Goal: Information Seeking & Learning: Get advice/opinions

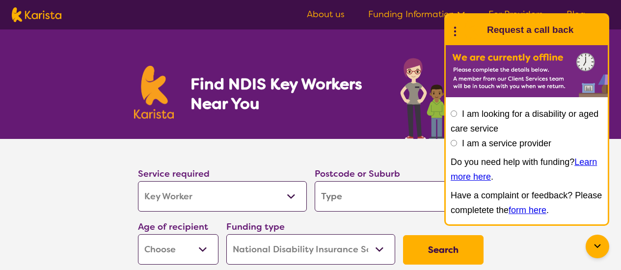
select select "Key Worker"
select select "NDIS"
select select "Key Worker"
select select "NDIS"
click at [301, 198] on select "Allied Health Assistant Assessment ([MEDICAL_DATA] or [MEDICAL_DATA]) Behaviour…" at bounding box center [222, 196] width 169 height 30
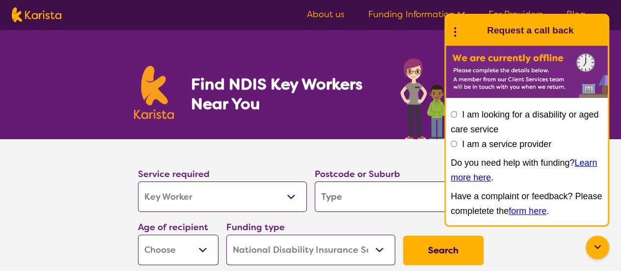
select select "Behaviour support"
click at [138, 181] on select "Allied Health Assistant Assessment ([MEDICAL_DATA] or [MEDICAL_DATA]) Behaviour…" at bounding box center [222, 196] width 169 height 30
select select "Behaviour support"
click at [362, 197] on input "search" at bounding box center [399, 196] width 169 height 30
type input "3"
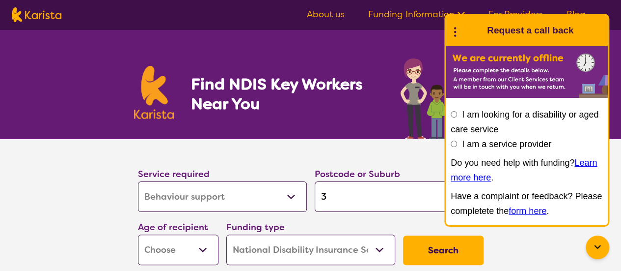
type input "3"
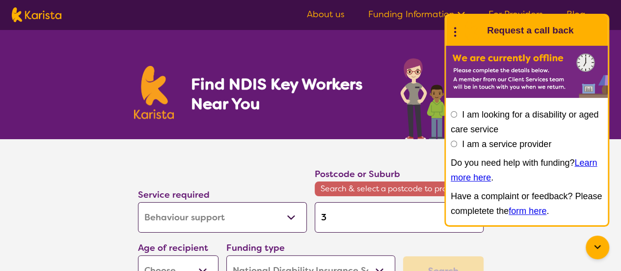
type input "39"
type input "393"
type input "3939"
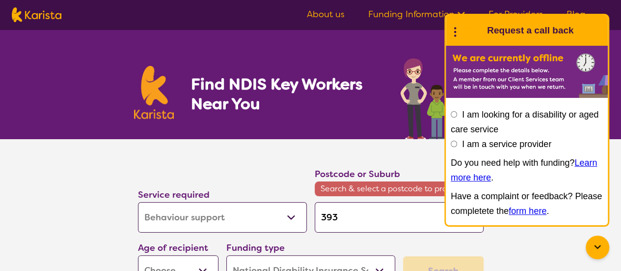
type input "3939"
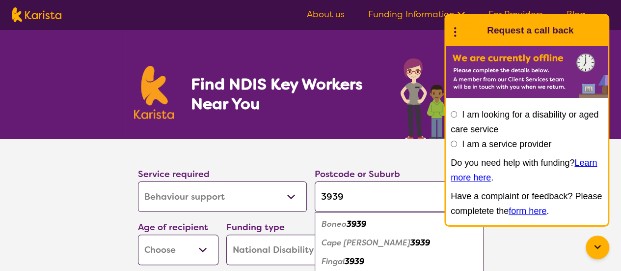
click at [322, 198] on input "3939" at bounding box center [399, 196] width 169 height 30
type input "R3939"
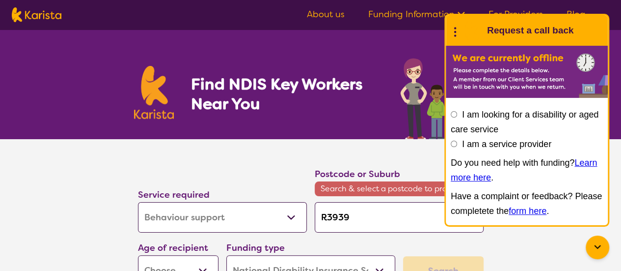
type input "Ro3939"
type input "Ros3939"
type input "Rose3939"
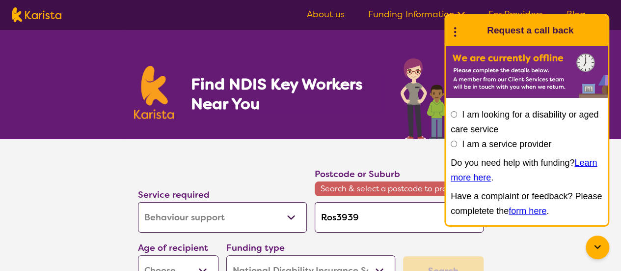
type input "Rose3939"
type input "Roseb3939"
type input "Rosebu3939"
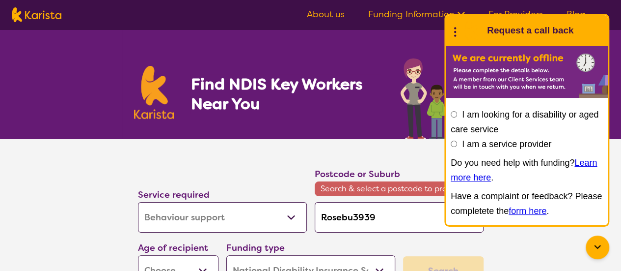
type input "Rosebud3939"
type input "Rosebud 3939"
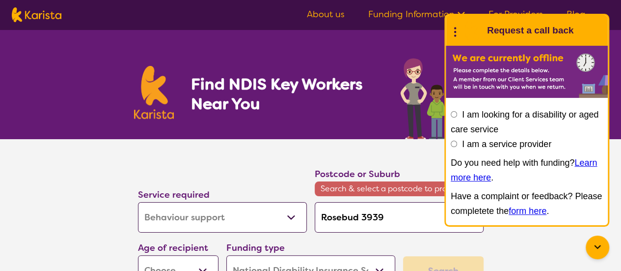
click at [456, 114] on input "I am looking for a disability or aged care service" at bounding box center [454, 114] width 6 height 6
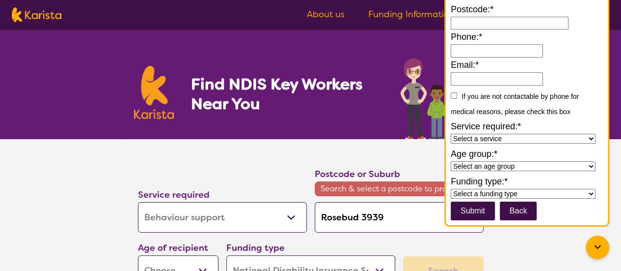
click at [588, 81] on form "I am looking for a disability or aged care service I am a service provider Do y…" at bounding box center [527, 96] width 152 height 248
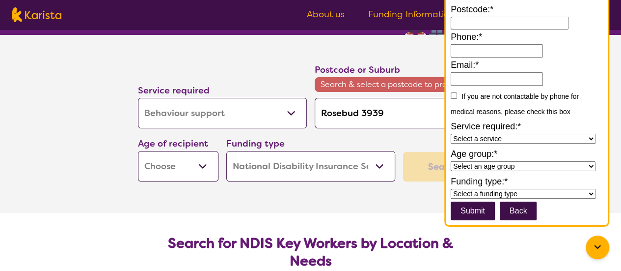
scroll to position [170, 0]
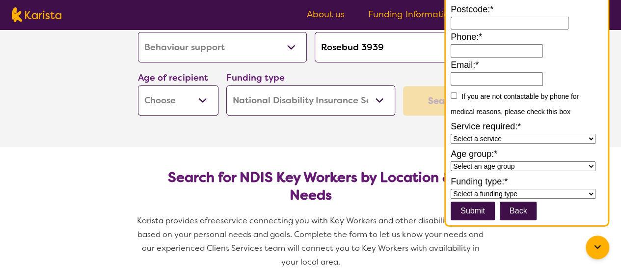
click at [184, 103] on select "Early Childhood - 0 to 9 Child - 10 to 11 Adolescent - 12 to 17 Adult - 18 to 6…" at bounding box center [178, 100] width 81 height 30
select select "EC"
click at [138, 85] on select "Early Childhood - 0 to 9 Child - 10 to 11 Adolescent - 12 to 17 Adult - 18 to 6…" at bounding box center [178, 100] width 81 height 30
select select "EC"
click at [417, 97] on div "Search" at bounding box center [443, 100] width 81 height 29
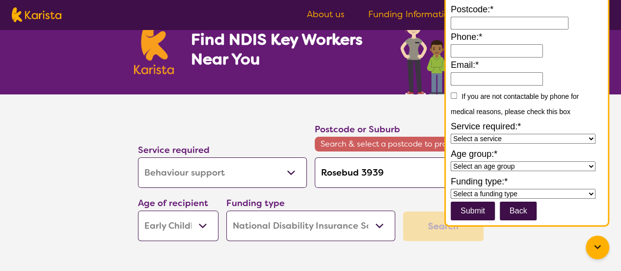
scroll to position [45, 0]
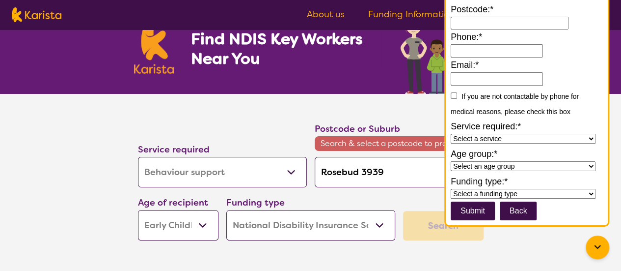
click at [394, 178] on input "Rosebud 3939" at bounding box center [399, 172] width 169 height 30
type input "Rosebud 393"
type input "Rosebud 39"
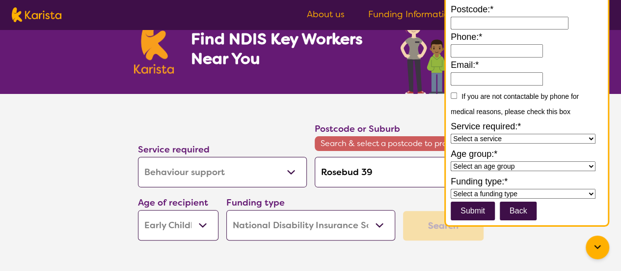
type input "Rosebud 3"
type input "Rosebud"
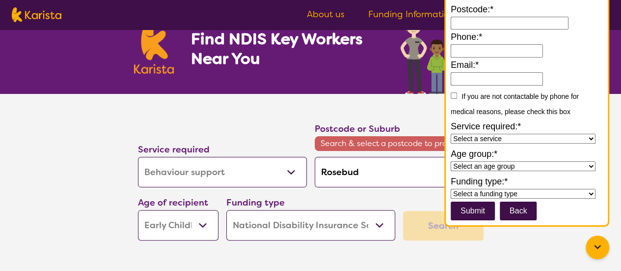
type input "Rosebud"
type input "Rosebu"
type input "Roseb"
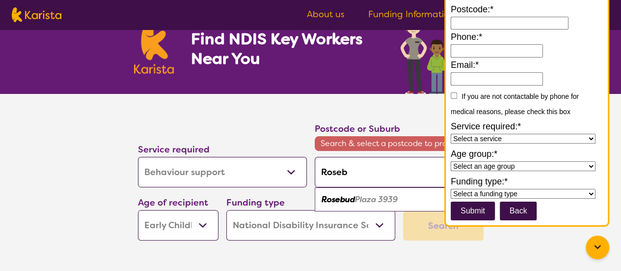
type input "Rose"
type input "Ros"
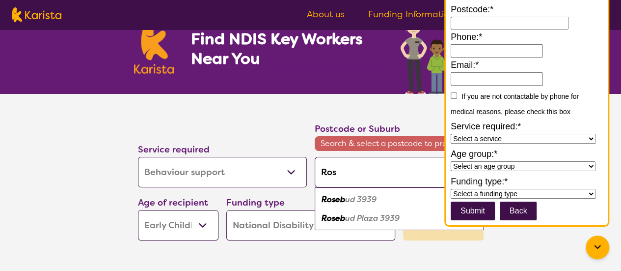
type input "Ro"
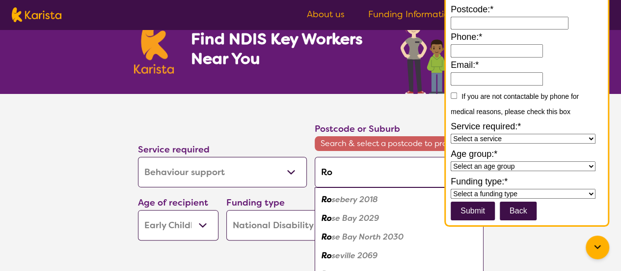
type input "Ros"
type input "Rose"
type input "Roseb"
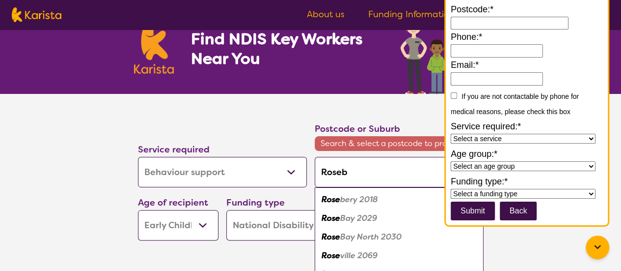
type input "Roseb"
type input "Rosebu"
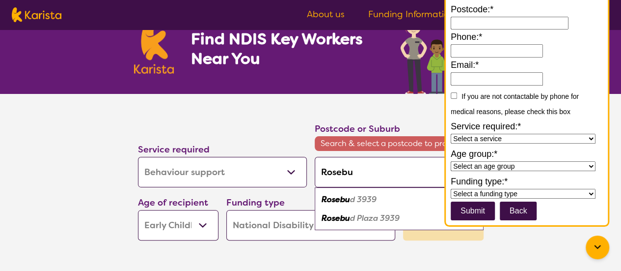
click at [369, 199] on em "d 3939" at bounding box center [363, 199] width 27 height 10
type input "3939"
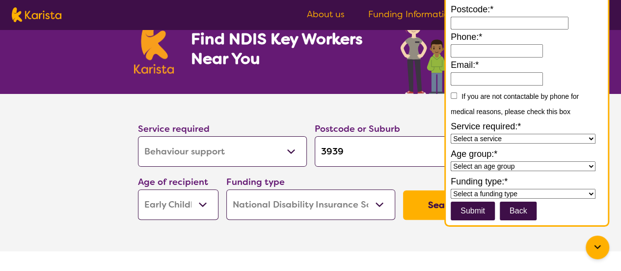
click at [419, 208] on button "Search" at bounding box center [443, 204] width 81 height 29
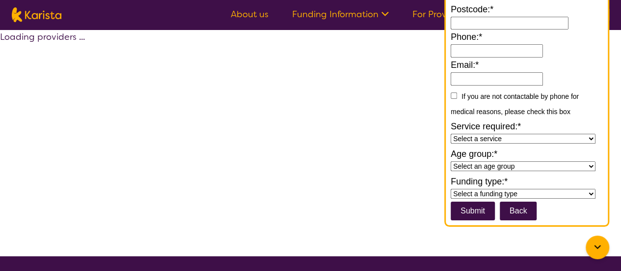
select select "by_score"
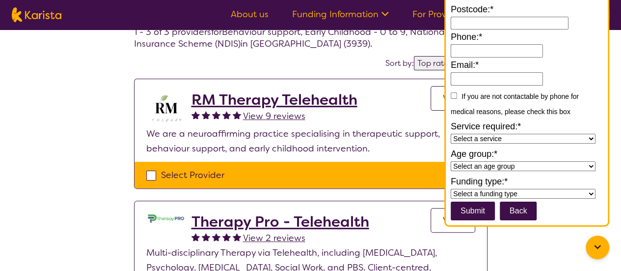
scroll to position [59, 0]
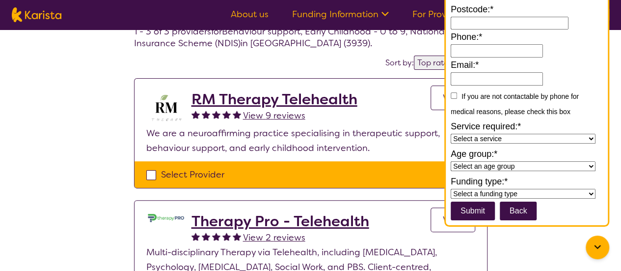
click at [267, 112] on span "View 9 reviews" at bounding box center [274, 116] width 62 height 12
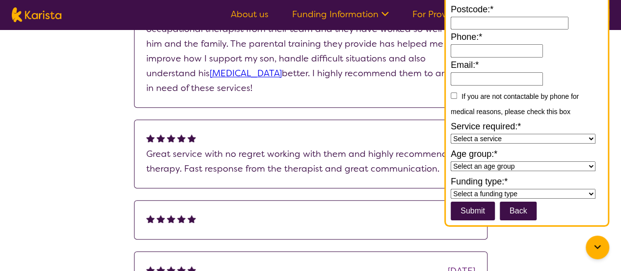
scroll to position [270, 0]
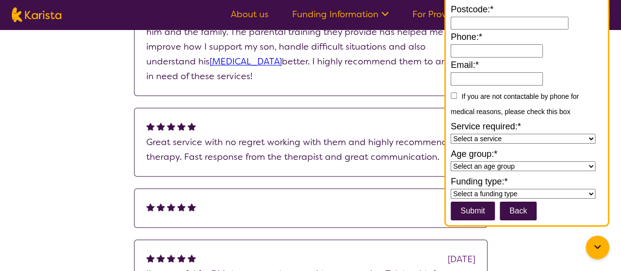
click at [267, 112] on div "[DATE] Great service with no regret working with them and highly recommend for …" at bounding box center [311, 142] width 354 height 69
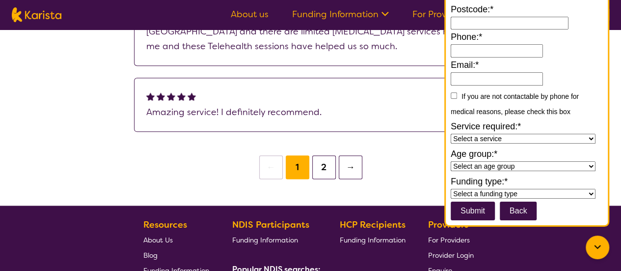
scroll to position [543, 0]
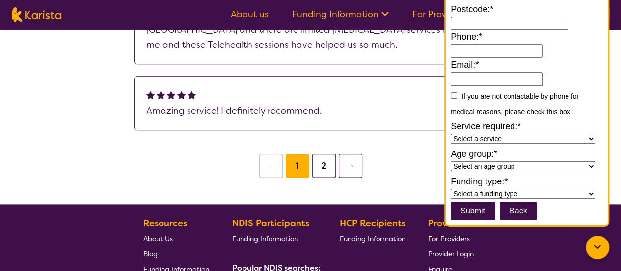
click at [321, 166] on button "2" at bounding box center [324, 166] width 24 height 24
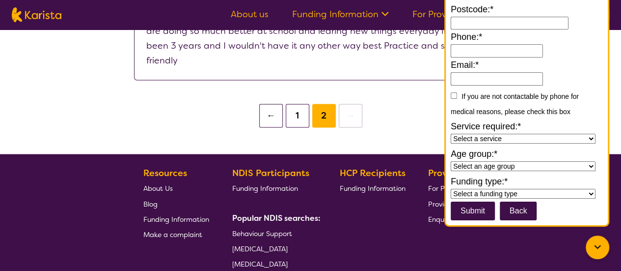
scroll to position [736, 0]
